Goal: Use online tool/utility: Utilize a website feature to perform a specific function

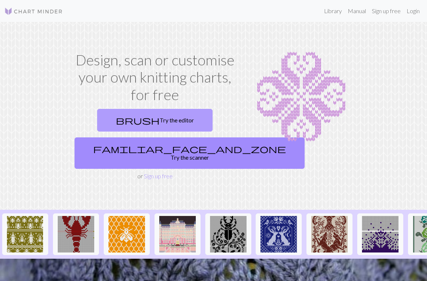
click at [168, 125] on link "brush Try the editor" at bounding box center [154, 120] width 115 height 23
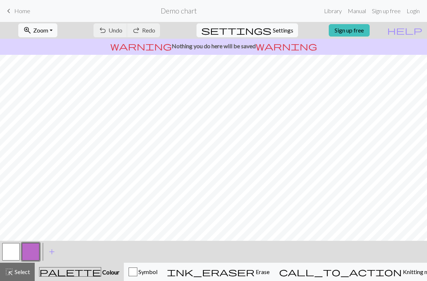
click at [13, 255] on button "button" at bounding box center [11, 252] width 18 height 18
click at [33, 253] on button "button" at bounding box center [31, 252] width 18 height 18
click at [13, 248] on button "button" at bounding box center [11, 252] width 18 height 18
click at [28, 250] on button "button" at bounding box center [31, 252] width 18 height 18
click at [10, 249] on button "button" at bounding box center [11, 252] width 18 height 18
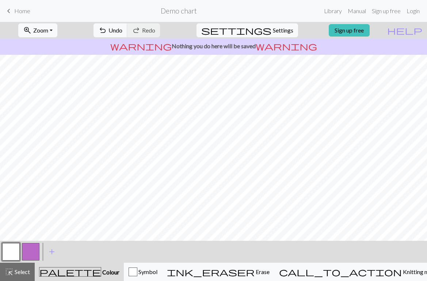
click at [29, 250] on button "button" at bounding box center [31, 252] width 18 height 18
click at [11, 252] on button "button" at bounding box center [11, 252] width 18 height 18
click at [31, 250] on button "button" at bounding box center [31, 252] width 18 height 18
click at [14, 255] on button "button" at bounding box center [11, 252] width 18 height 18
click at [31, 250] on button "button" at bounding box center [31, 252] width 18 height 18
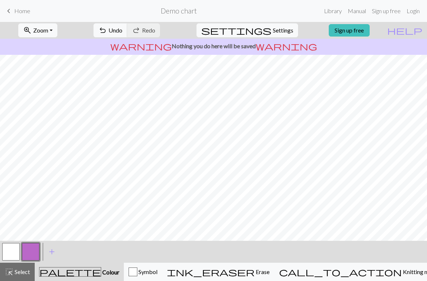
click at [16, 250] on button "button" at bounding box center [11, 252] width 18 height 18
click at [34, 249] on button "button" at bounding box center [31, 252] width 18 height 18
click at [6, 256] on button "button" at bounding box center [11, 252] width 18 height 18
click at [35, 249] on button "button" at bounding box center [31, 252] width 18 height 18
click at [6, 259] on button "button" at bounding box center [11, 252] width 18 height 18
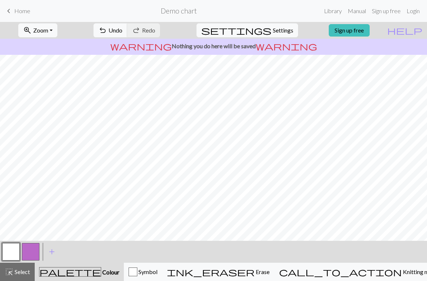
click at [29, 250] on button "button" at bounding box center [31, 252] width 18 height 18
click at [16, 252] on button "button" at bounding box center [11, 252] width 18 height 18
click at [34, 253] on button "button" at bounding box center [31, 252] width 18 height 18
click at [13, 257] on button "button" at bounding box center [11, 252] width 18 height 18
click at [32, 256] on button "button" at bounding box center [31, 252] width 18 height 18
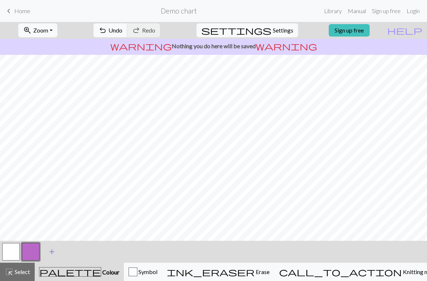
click at [51, 249] on span "add" at bounding box center [51, 251] width 9 height 10
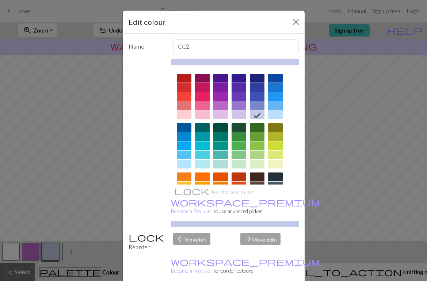
click at [257, 178] on div at bounding box center [257, 176] width 15 height 9
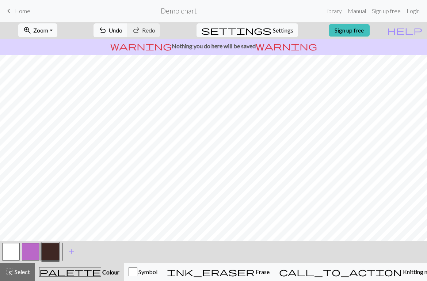
click at [7, 249] on button "button" at bounding box center [11, 252] width 18 height 18
click at [53, 251] on button "button" at bounding box center [51, 252] width 18 height 18
click at [9, 253] on button "button" at bounding box center [11, 252] width 18 height 18
click at [15, 247] on button "button" at bounding box center [11, 252] width 18 height 18
click at [38, 248] on button "button" at bounding box center [31, 252] width 18 height 18
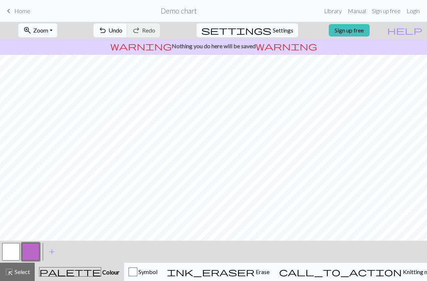
click at [16, 252] on button "button" at bounding box center [11, 252] width 18 height 18
click at [31, 245] on button "button" at bounding box center [31, 252] width 18 height 18
click at [9, 254] on button "button" at bounding box center [11, 252] width 18 height 18
click at [32, 253] on button "button" at bounding box center [31, 252] width 18 height 18
click at [13, 253] on button "button" at bounding box center [11, 252] width 18 height 18
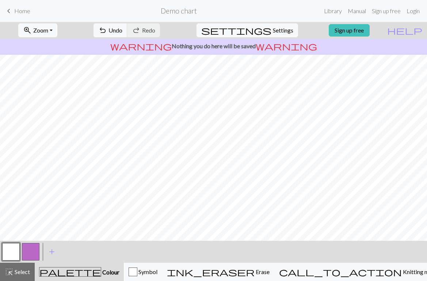
click at [38, 249] on button "button" at bounding box center [31, 252] width 18 height 18
click at [14, 253] on button "button" at bounding box center [11, 252] width 18 height 18
click at [27, 250] on button "button" at bounding box center [31, 252] width 18 height 18
click at [16, 248] on button "button" at bounding box center [11, 252] width 18 height 18
click at [37, 253] on button "button" at bounding box center [31, 252] width 18 height 18
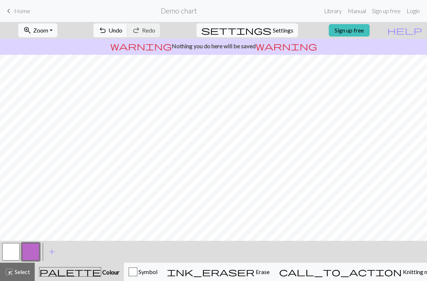
click at [12, 253] on button "button" at bounding box center [11, 252] width 18 height 18
click at [34, 249] on button "button" at bounding box center [31, 252] width 18 height 18
click at [16, 255] on button "button" at bounding box center [11, 252] width 18 height 18
click at [35, 256] on button "button" at bounding box center [31, 252] width 18 height 18
click at [19, 253] on button "button" at bounding box center [11, 252] width 18 height 18
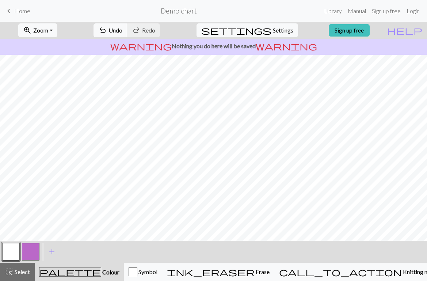
click at [16, 253] on button "button" at bounding box center [11, 252] width 18 height 18
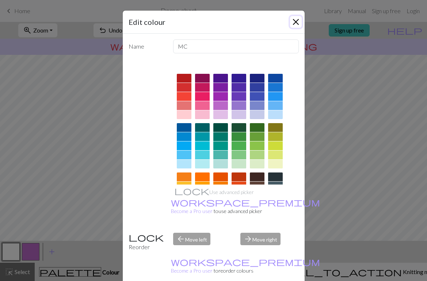
click at [294, 24] on button "Close" at bounding box center [296, 22] width 12 height 12
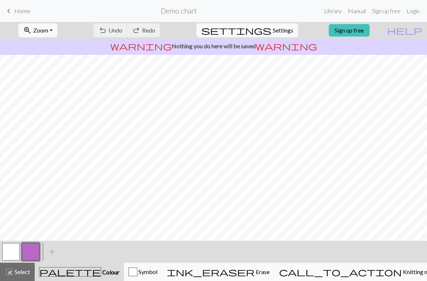
click at [9, 252] on button "button" at bounding box center [11, 252] width 18 height 18
click at [35, 251] on button "button" at bounding box center [31, 252] width 18 height 18
click at [9, 251] on button "button" at bounding box center [11, 252] width 18 height 18
click at [31, 253] on button "button" at bounding box center [31, 252] width 18 height 18
click at [15, 250] on button "button" at bounding box center [11, 252] width 18 height 18
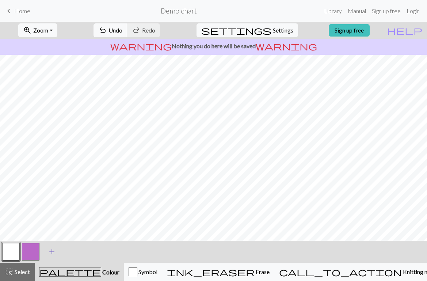
click at [54, 252] on span "add" at bounding box center [51, 251] width 9 height 10
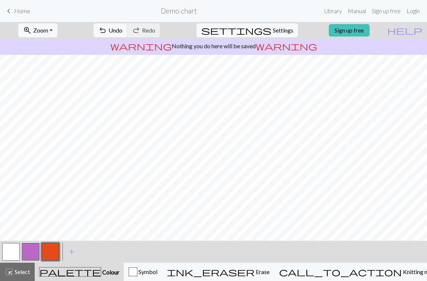
click at [12, 250] on button "button" at bounding box center [11, 252] width 18 height 18
click at [57, 252] on button "button" at bounding box center [51, 252] width 18 height 18
click at [27, 256] on button "button" at bounding box center [31, 252] width 18 height 18
click at [7, 253] on button "button" at bounding box center [11, 252] width 18 height 18
click at [26, 256] on button "button" at bounding box center [31, 252] width 18 height 18
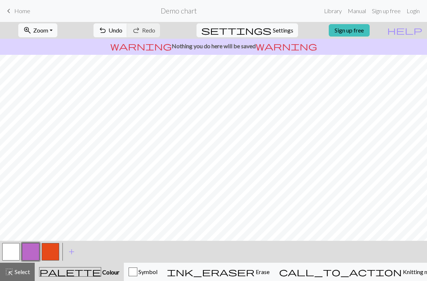
click at [46, 252] on button "button" at bounding box center [51, 252] width 18 height 18
click at [37, 248] on button "button" at bounding box center [31, 252] width 18 height 18
click at [52, 251] on button "button" at bounding box center [51, 252] width 18 height 18
click at [31, 253] on button "button" at bounding box center [31, 252] width 18 height 18
click at [50, 247] on button "button" at bounding box center [51, 252] width 18 height 18
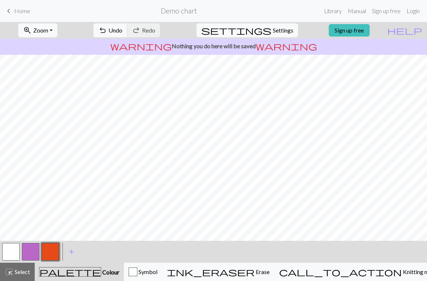
click at [11, 250] on button "button" at bounding box center [11, 252] width 18 height 18
click at [10, 257] on button "button" at bounding box center [11, 252] width 18 height 18
click at [50, 255] on span "add" at bounding box center [51, 251] width 9 height 10
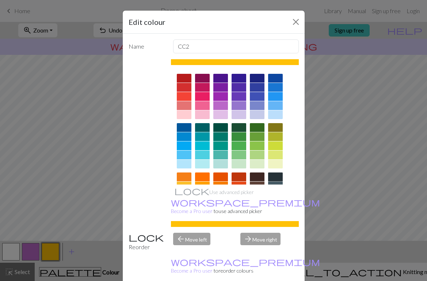
click at [274, 180] on div at bounding box center [275, 176] width 15 height 9
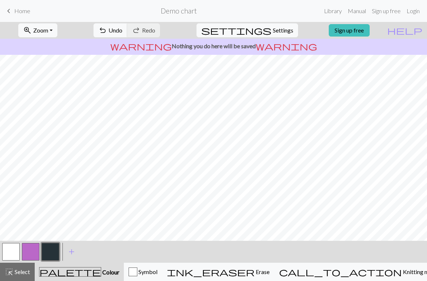
click at [14, 246] on button "button" at bounding box center [11, 252] width 18 height 18
click at [56, 248] on button "button" at bounding box center [51, 252] width 18 height 18
click at [10, 250] on button "button" at bounding box center [11, 252] width 18 height 18
click at [52, 254] on button "button" at bounding box center [51, 252] width 18 height 18
click at [12, 251] on button "button" at bounding box center [11, 252] width 18 height 18
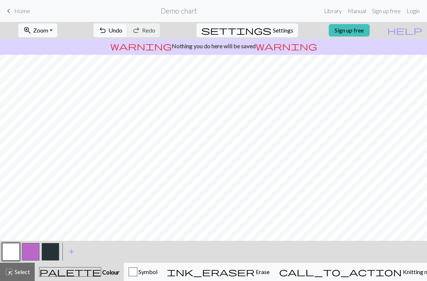
click at [52, 248] on button "button" at bounding box center [51, 252] width 18 height 18
click at [11, 256] on button "button" at bounding box center [11, 252] width 18 height 18
click at [54, 247] on button "button" at bounding box center [51, 252] width 18 height 18
click at [15, 251] on button "button" at bounding box center [11, 252] width 18 height 18
click at [51, 252] on button "button" at bounding box center [51, 252] width 18 height 18
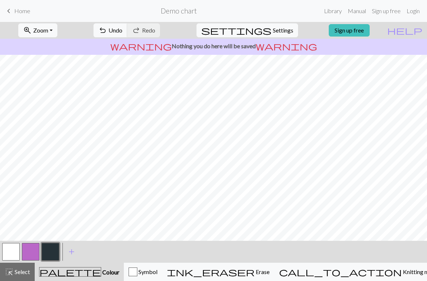
click at [9, 248] on button "button" at bounding box center [11, 252] width 18 height 18
click at [53, 246] on button "button" at bounding box center [51, 252] width 18 height 18
click at [14, 251] on button "button" at bounding box center [11, 252] width 18 height 18
click at [51, 250] on button "button" at bounding box center [51, 252] width 18 height 18
click at [7, 252] on button "button" at bounding box center [11, 252] width 18 height 18
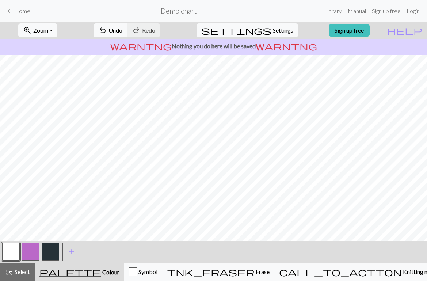
click at [56, 251] on button "button" at bounding box center [51, 252] width 18 height 18
click at [11, 250] on button "button" at bounding box center [11, 252] width 18 height 18
click at [55, 247] on button "button" at bounding box center [51, 252] width 18 height 18
